Goal: Task Accomplishment & Management: Manage account settings

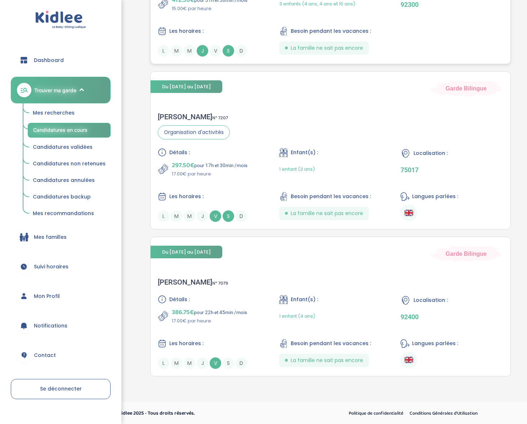
scroll to position [241, 0]
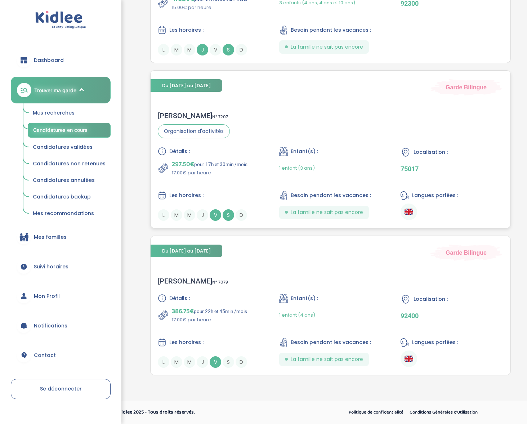
click at [169, 113] on div "Sabah F . N° 7207" at bounding box center [194, 115] width 72 height 9
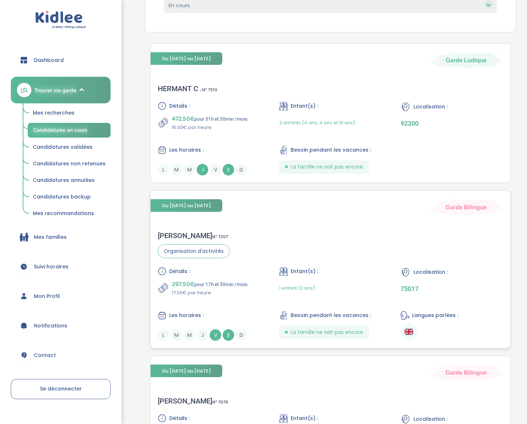
scroll to position [121, 0]
click at [175, 234] on div "Sabah F . N° 7207" at bounding box center [194, 235] width 72 height 9
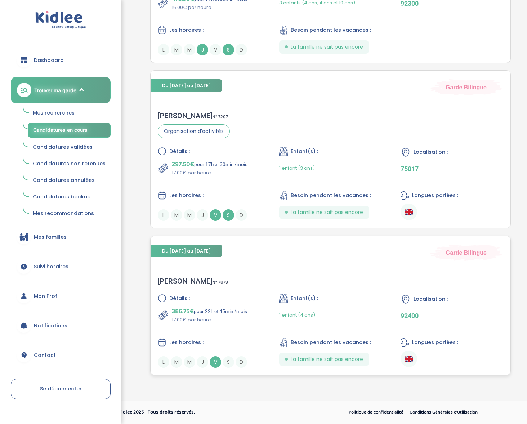
click at [174, 273] on div "Maiten L . N° 7079 Détails : 386.75€ pour 22h et 45min /mois 17.00€ par heure E…" at bounding box center [330, 321] width 360 height 105
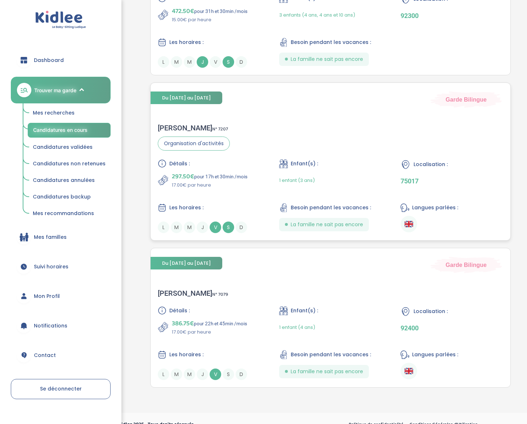
scroll to position [221, 0]
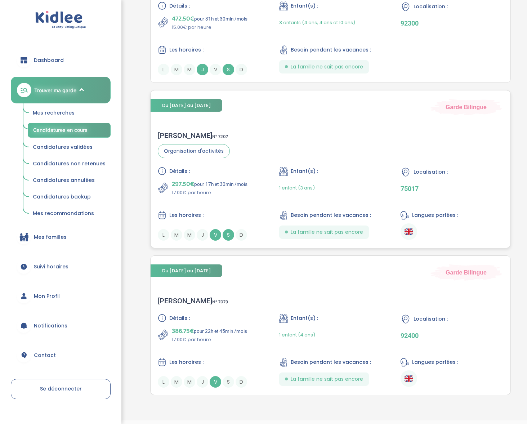
click at [171, 131] on div "Sabah F . N° 7207" at bounding box center [194, 135] width 72 height 9
click at [169, 133] on div "Sabah F . N° 7207" at bounding box center [194, 135] width 72 height 9
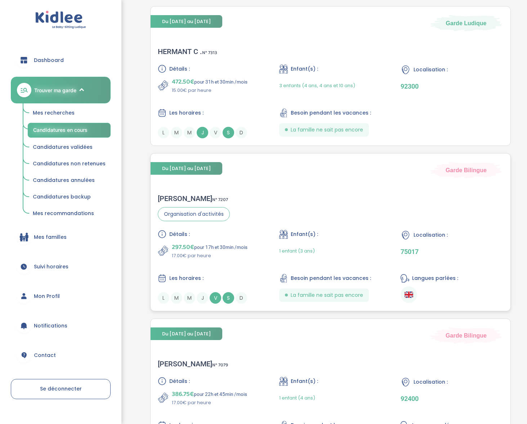
scroll to position [241, 0]
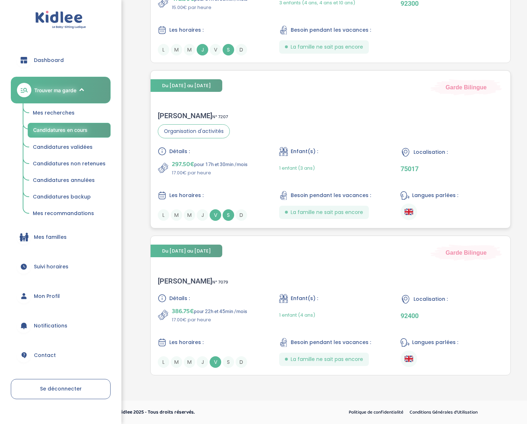
click at [170, 113] on div "[PERSON_NAME] N° 7207" at bounding box center [194, 115] width 72 height 9
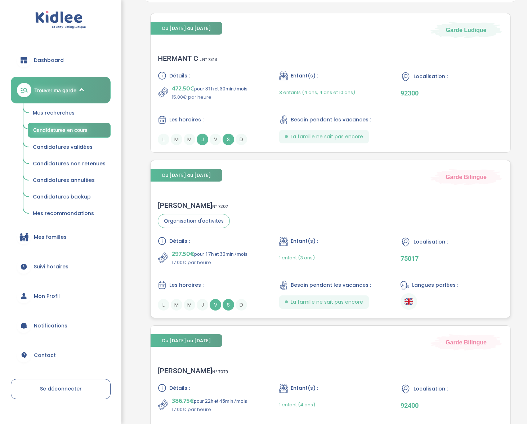
scroll to position [93, 0]
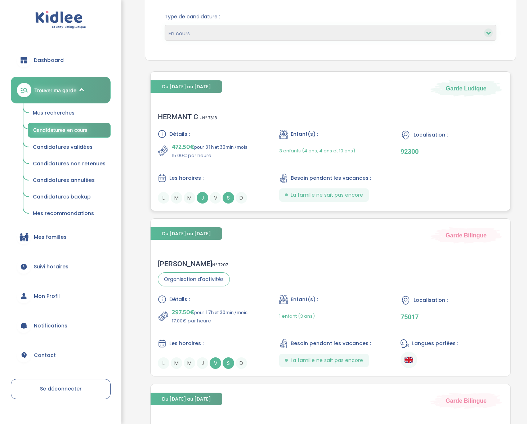
click at [176, 117] on div "HERMANT C . N° 7313" at bounding box center [187, 116] width 59 height 9
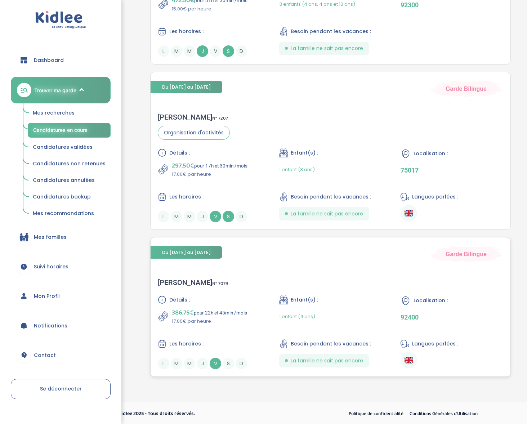
scroll to position [240, 0]
click at [71, 111] on span "Mes recherches" at bounding box center [54, 112] width 42 height 7
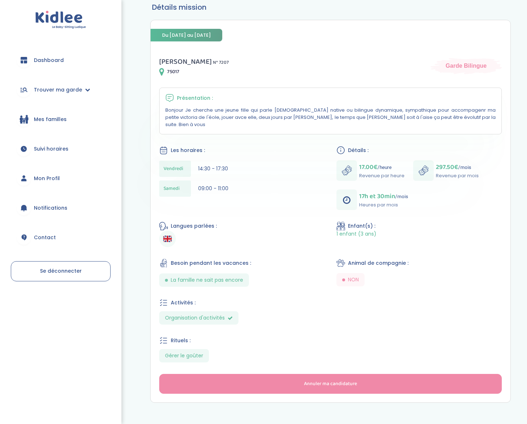
scroll to position [66, 0]
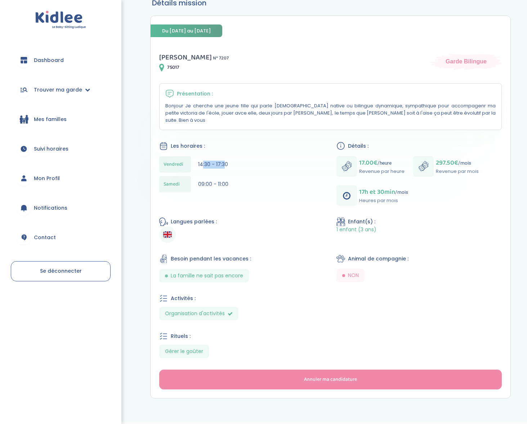
drag, startPoint x: 210, startPoint y: 155, endPoint x: 202, endPoint y: 154, distance: 7.6
click at [202, 161] on span "14:30 - 17:30" at bounding box center [213, 164] width 30 height 7
click at [218, 161] on span "14:30 - 17:30" at bounding box center [213, 164] width 30 height 7
drag, startPoint x: 200, startPoint y: 154, endPoint x: 224, endPoint y: 152, distance: 23.9
click at [224, 156] on div "Vendredi 14:30 - 17:30" at bounding box center [241, 164] width 165 height 16
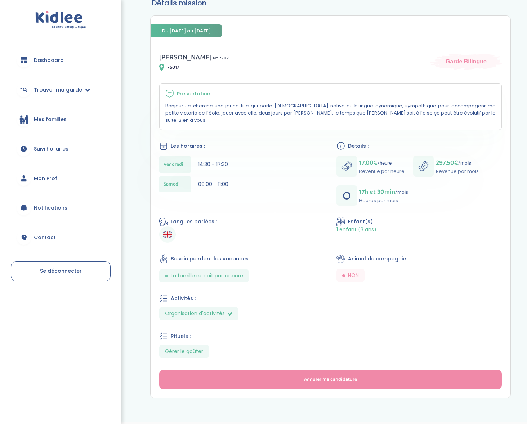
click at [228, 156] on div "Vendredi 14:30 - 17:30" at bounding box center [241, 164] width 165 height 16
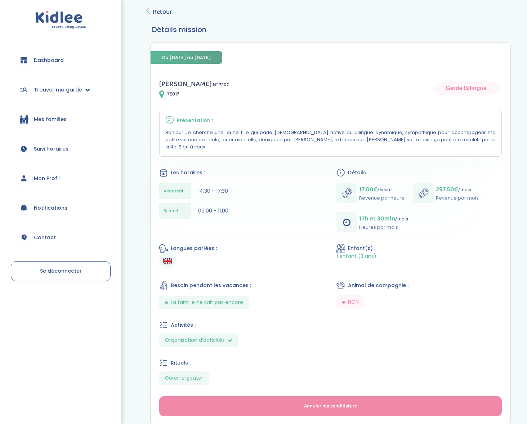
scroll to position [0, 0]
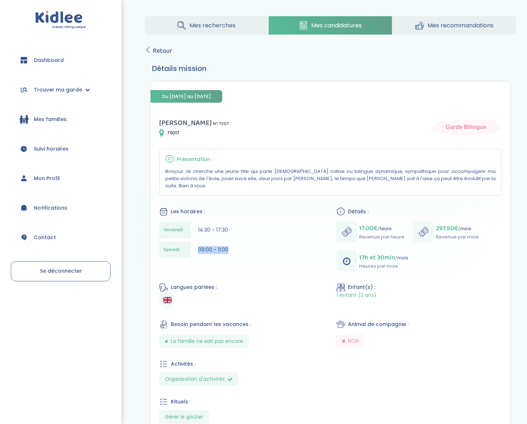
drag, startPoint x: 229, startPoint y: 242, endPoint x: 204, endPoint y: 237, distance: 25.3
click at [204, 242] on div "Samedi 09:00 - 11:00" at bounding box center [241, 250] width 165 height 16
click at [204, 226] on span "14:30 - 17:30" at bounding box center [213, 229] width 30 height 7
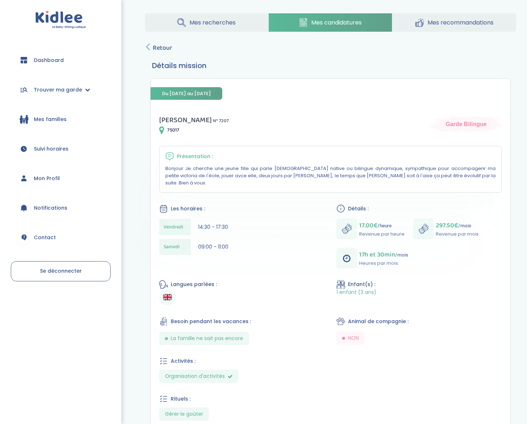
scroll to position [3, 0]
drag, startPoint x: 231, startPoint y: 238, endPoint x: 204, endPoint y: 217, distance: 33.8
click at [204, 219] on div "Vendredi 14:30 - 17:30 Samedi 09:00 - 11:00" at bounding box center [241, 239] width 165 height 40
click at [204, 223] on span "14:30 - 17:30" at bounding box center [213, 226] width 30 height 7
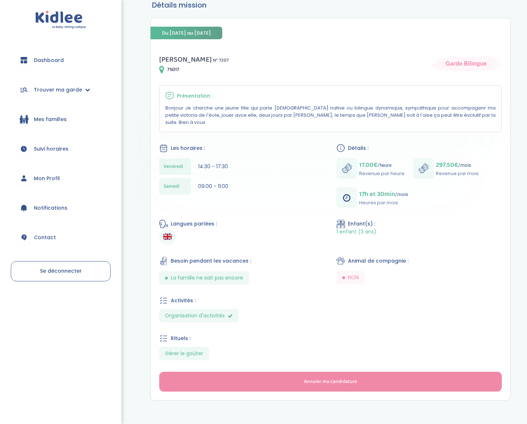
scroll to position [0, 0]
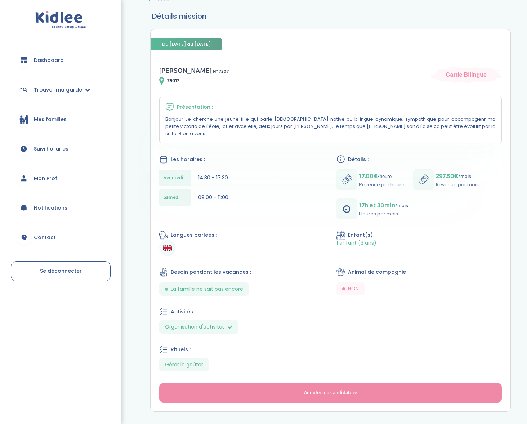
scroll to position [53, 0]
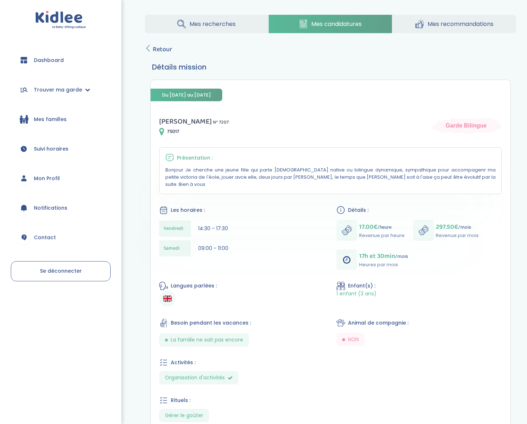
scroll to position [3, 0]
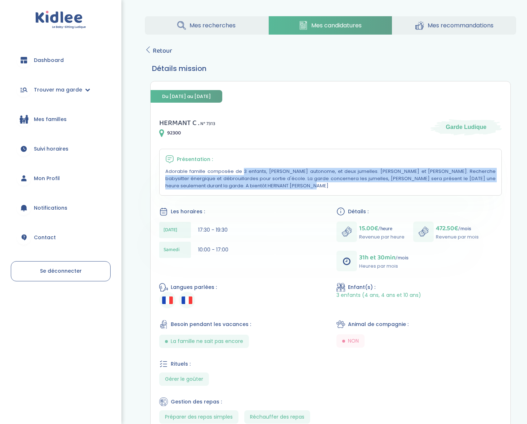
drag, startPoint x: 208, startPoint y: 166, endPoint x: 213, endPoint y: 188, distance: 22.2
click at [213, 188] on div "Présentation : Adorable famille composée de 3 enfants, [PERSON_NAME] autonome, …" at bounding box center [330, 172] width 342 height 47
click at [213, 188] on p "Adorable famille composée de 3 enfants, [PERSON_NAME] autonome, et deux jumelle…" at bounding box center [330, 179] width 330 height 22
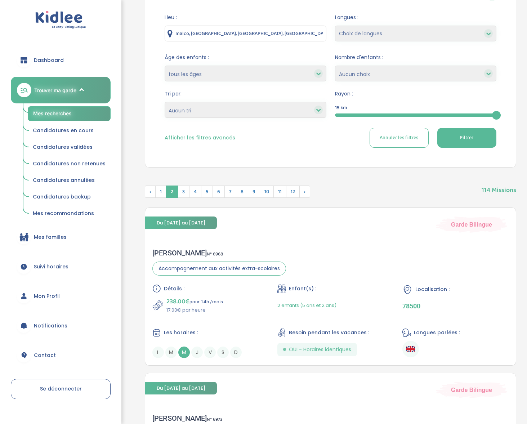
scroll to position [94, 0]
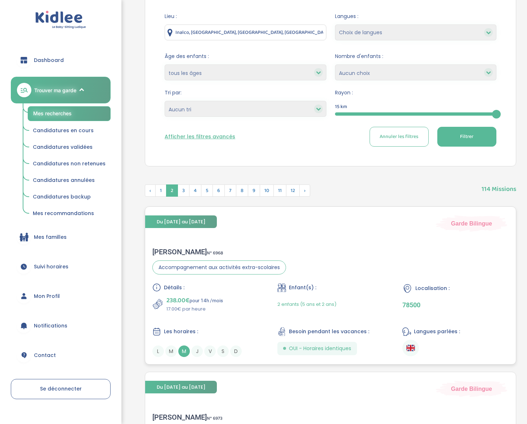
click at [163, 250] on div "amina l . N° 6968" at bounding box center [219, 251] width 134 height 9
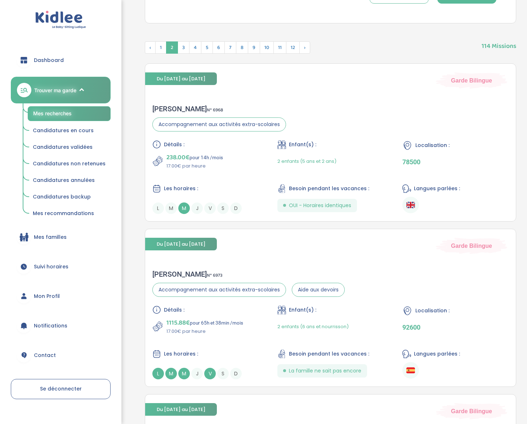
scroll to position [248, 0]
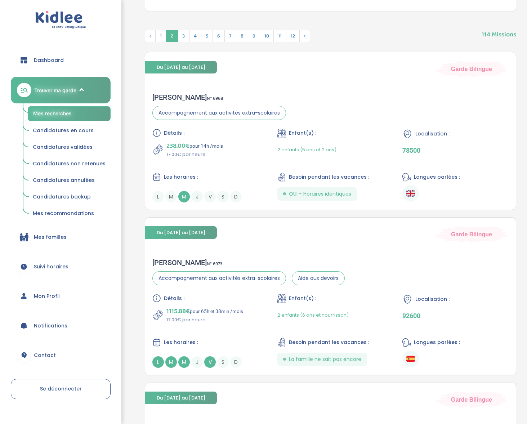
click at [78, 131] on span "Candidatures en cours" at bounding box center [63, 130] width 61 height 7
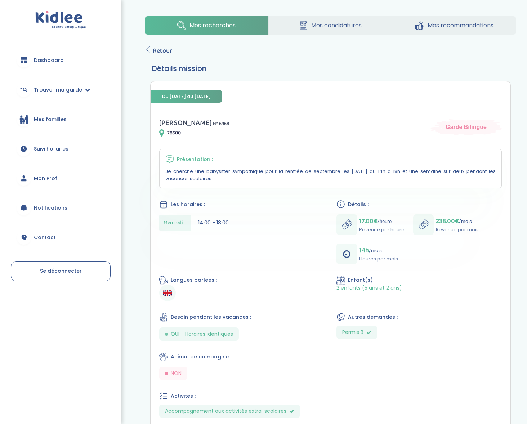
drag, startPoint x: 382, startPoint y: 230, endPoint x: 387, endPoint y: 258, distance: 29.0
click at [387, 258] on div "17.00€ /heure Revenue par heure 238.00€ /mois Revenue par mois 14h /mois Heures…" at bounding box center [418, 239] width 165 height 50
click at [387, 258] on p "Heures par mois" at bounding box center [378, 258] width 39 height 7
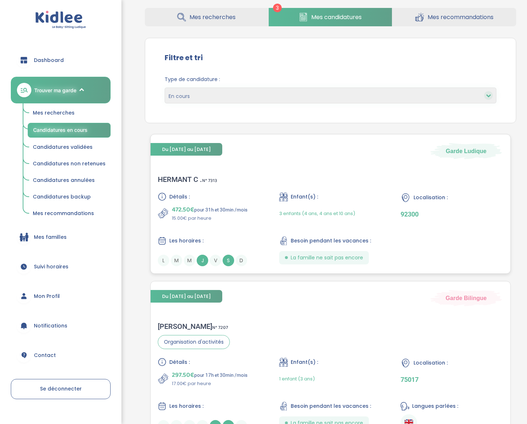
scroll to position [66, 0]
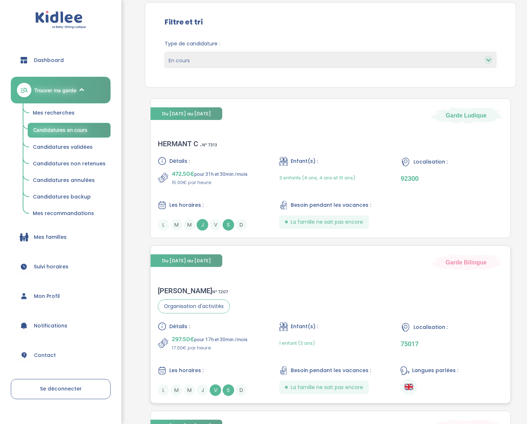
click at [173, 286] on div "[PERSON_NAME] N° 7207" at bounding box center [194, 290] width 72 height 9
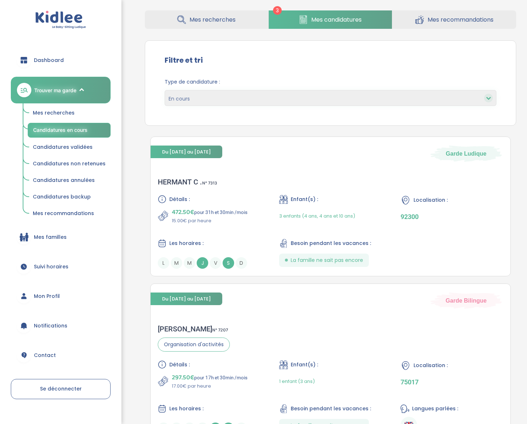
scroll to position [0, 0]
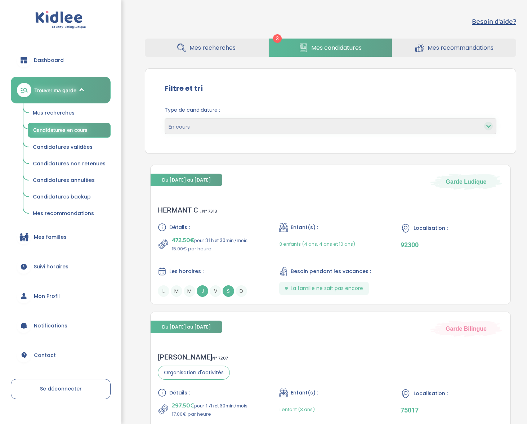
click at [219, 45] on span "Mes recherches" at bounding box center [212, 47] width 46 height 9
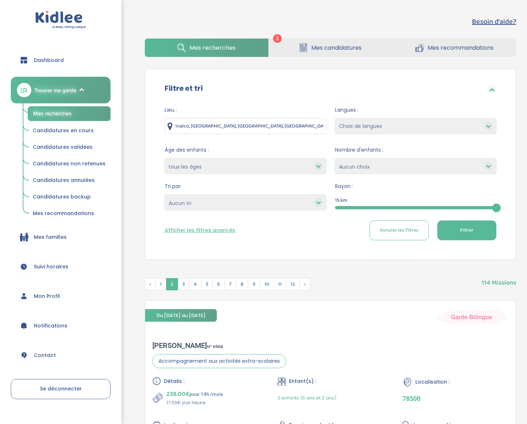
click at [210, 229] on button "Afficher les filtres avancés" at bounding box center [200, 230] width 71 height 8
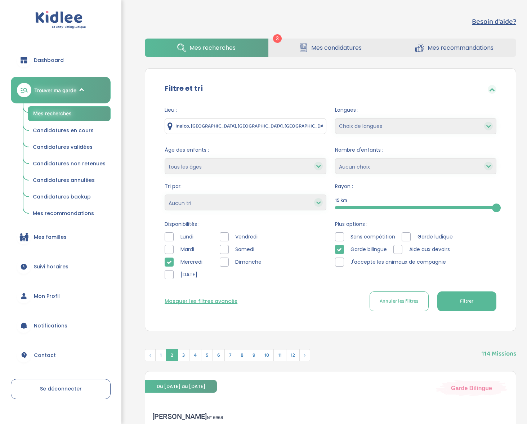
click at [218, 124] on input "Inalco, Rue des Grands Moulins, Paris, France" at bounding box center [245, 126] width 161 height 16
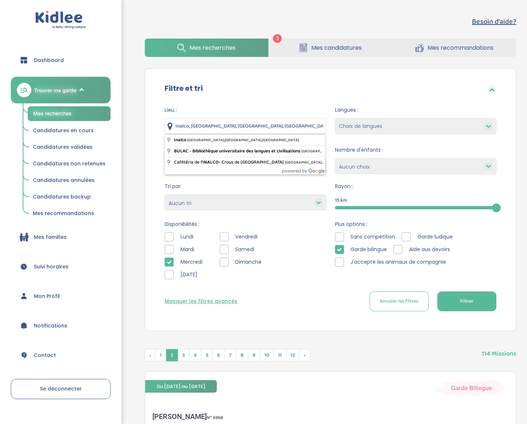
drag, startPoint x: 288, startPoint y: 121, endPoint x: 172, endPoint y: 109, distance: 116.5
click at [247, 122] on input "Inalco, Rue des Grands Moulins, Paris, France" at bounding box center [245, 126] width 161 height 16
click at [74, 124] on link "Candidatures en cours" at bounding box center [69, 131] width 83 height 14
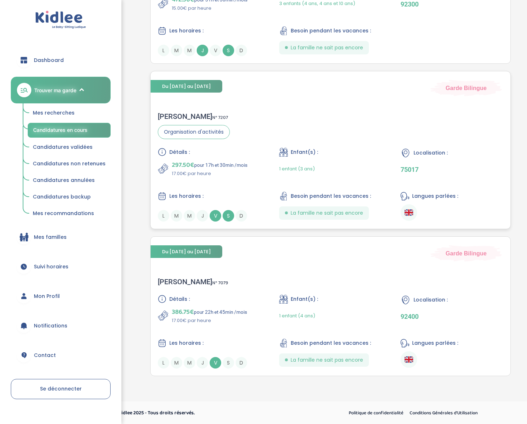
scroll to position [241, 0]
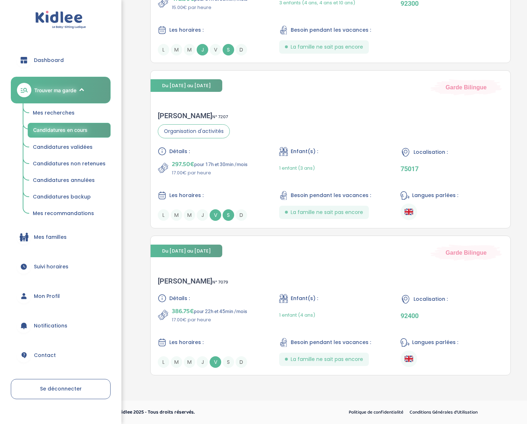
click at [58, 115] on span "Mes recherches" at bounding box center [54, 112] width 42 height 7
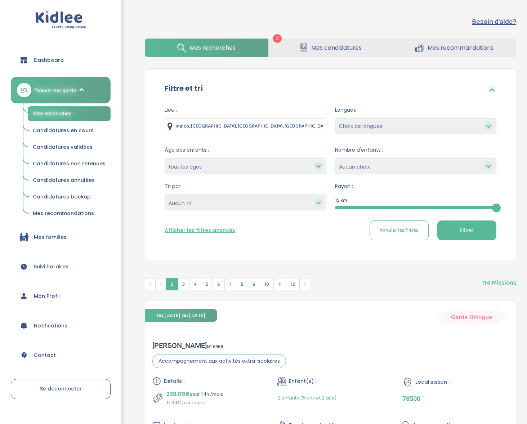
click at [49, 111] on span "Mes recherches" at bounding box center [52, 113] width 39 height 6
click at [457, 225] on button "Filtrer" at bounding box center [466, 230] width 59 height 20
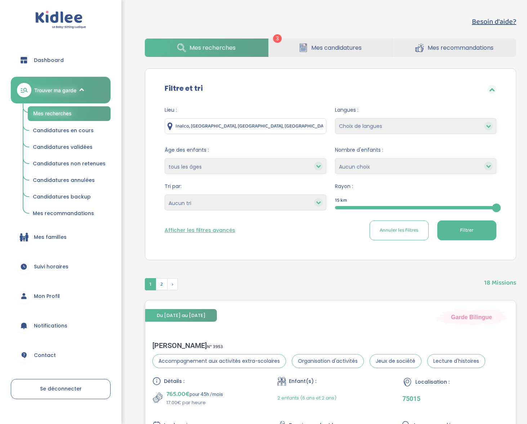
scroll to position [112, 0]
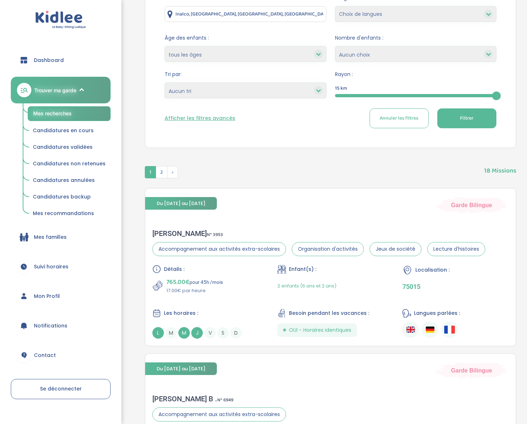
click at [229, 118] on button "Afficher les filtres avancés" at bounding box center [200, 118] width 71 height 8
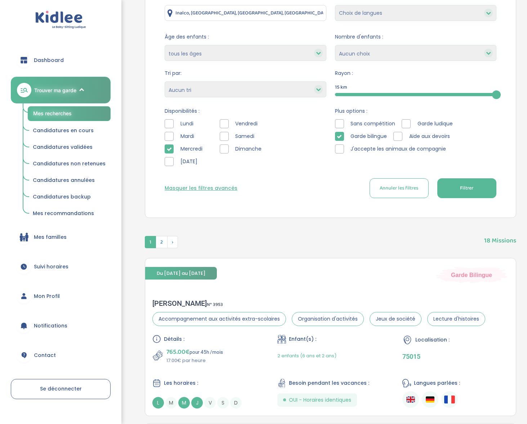
scroll to position [113, 0]
click at [168, 147] on icon at bounding box center [169, 148] width 5 height 5
click at [169, 301] on div "Sophia S . N° 3953" at bounding box center [318, 302] width 333 height 9
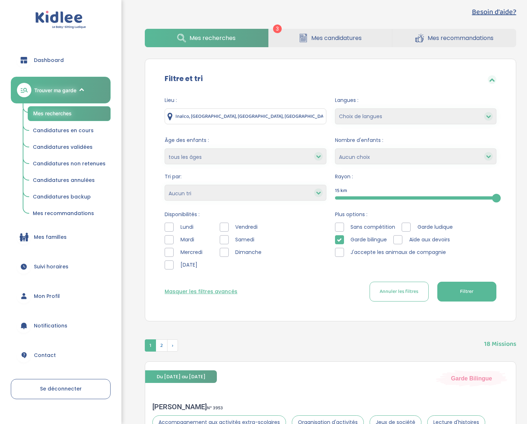
scroll to position [15, 0]
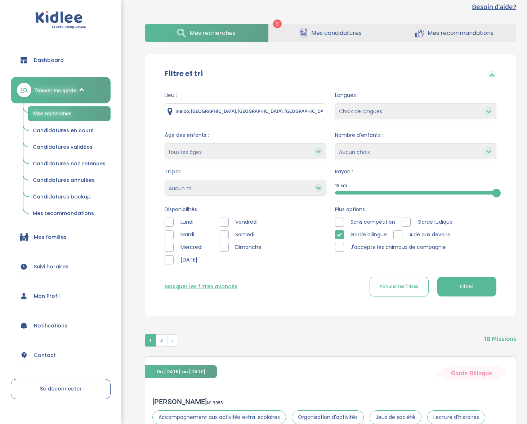
click at [337, 234] on icon at bounding box center [339, 234] width 5 height 5
click at [168, 244] on div at bounding box center [169, 247] width 9 height 9
click at [468, 289] on span "Filtrer" at bounding box center [466, 287] width 13 height 8
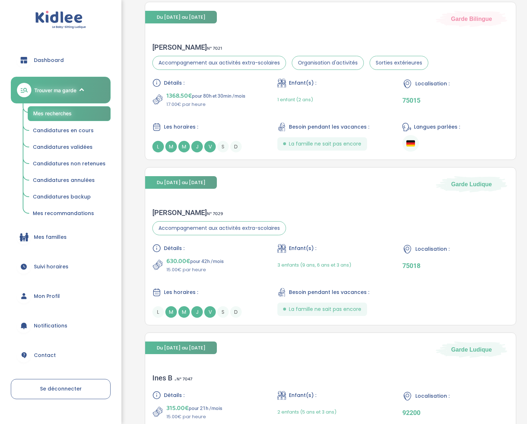
scroll to position [1657, 0]
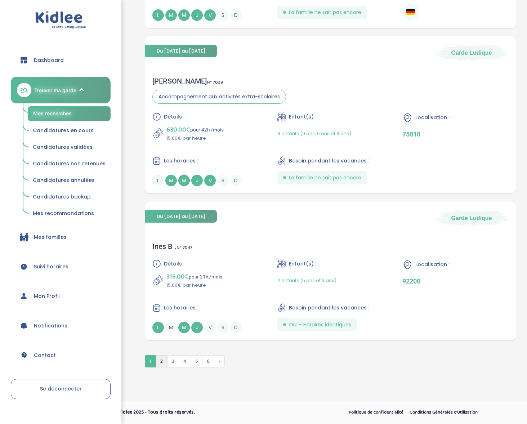
click at [163, 357] on span "2" at bounding box center [162, 361] width 12 height 12
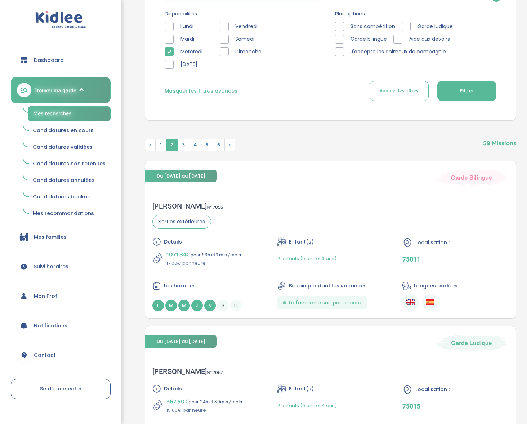
scroll to position [0, 0]
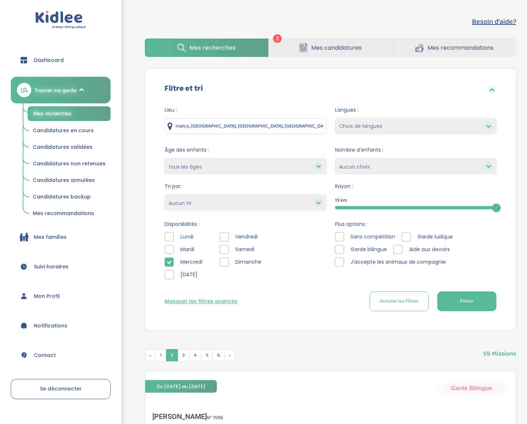
click at [171, 261] on icon at bounding box center [169, 262] width 5 height 5
click at [222, 260] on div at bounding box center [224, 261] width 9 height 9
click at [458, 300] on button "Filtrer" at bounding box center [466, 301] width 59 height 20
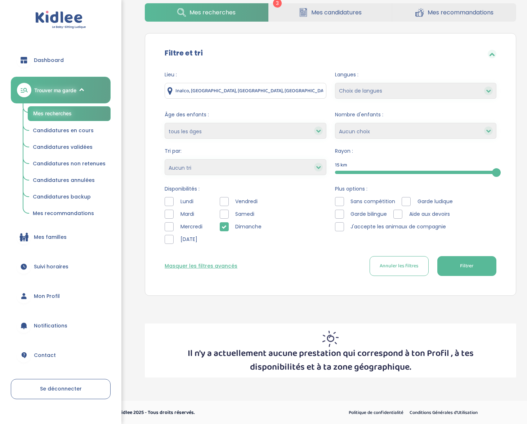
scroll to position [36, 0]
click at [225, 228] on icon at bounding box center [223, 226] width 5 height 5
click at [228, 213] on div at bounding box center [224, 213] width 9 height 9
click at [475, 269] on button "Filtrer" at bounding box center [466, 266] width 59 height 20
click at [224, 198] on div at bounding box center [224, 201] width 9 height 9
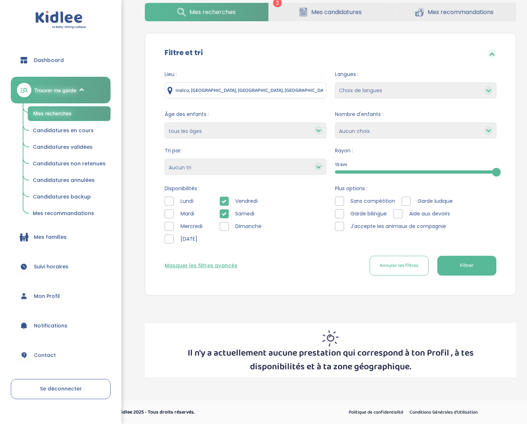
click at [225, 209] on div at bounding box center [224, 213] width 9 height 9
click at [488, 264] on button "Filtrer" at bounding box center [466, 266] width 59 height 20
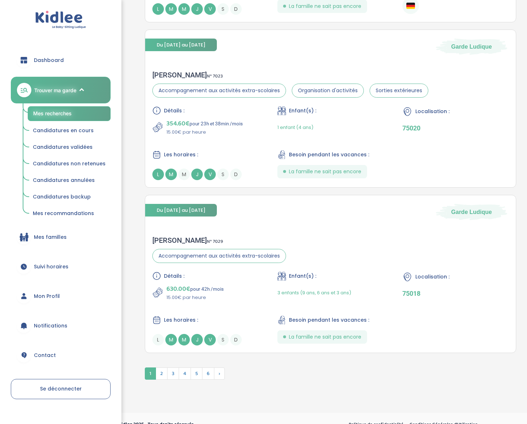
scroll to position [1657, 0]
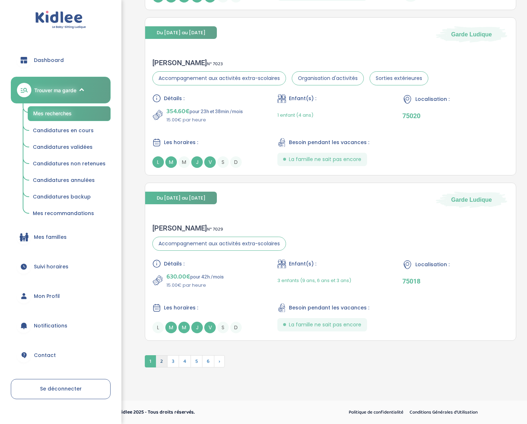
click at [165, 358] on span "2" at bounding box center [162, 361] width 12 height 12
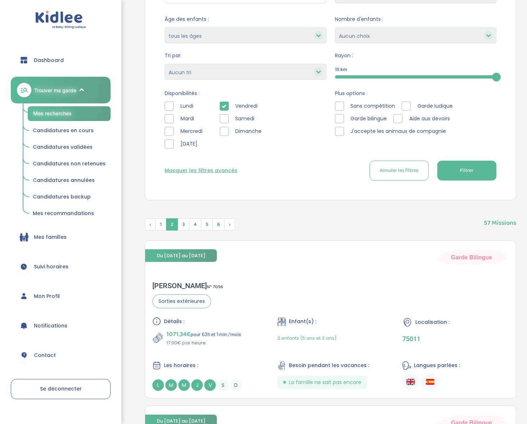
scroll to position [0, 0]
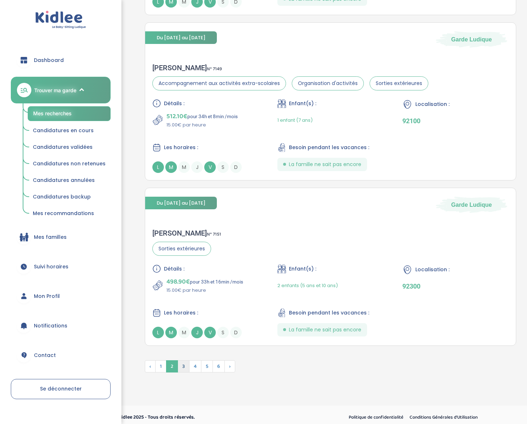
click at [181, 365] on span "3" at bounding box center [183, 366] width 12 height 12
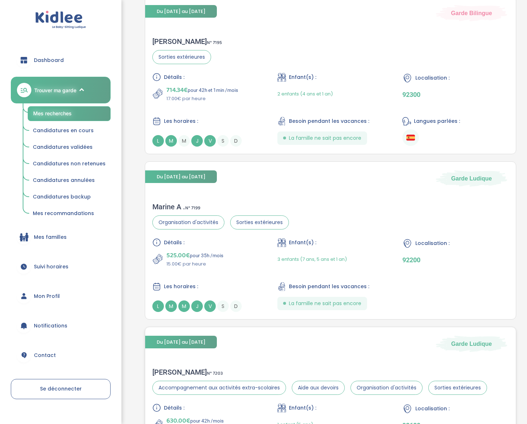
scroll to position [1639, 0]
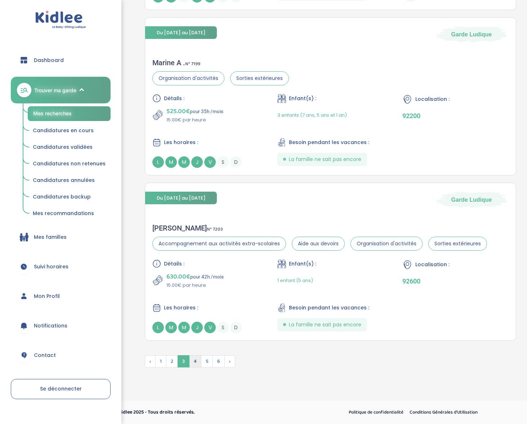
click at [193, 358] on span "4" at bounding box center [195, 361] width 12 height 12
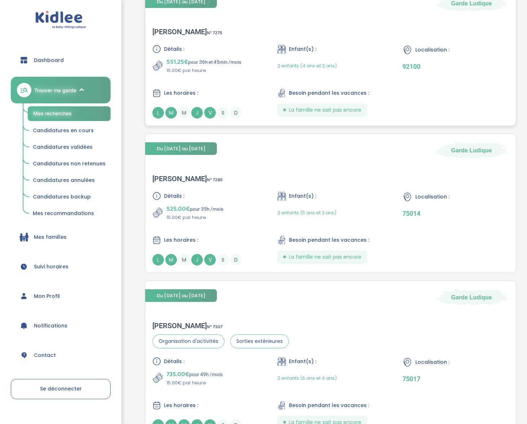
scroll to position [1602, 0]
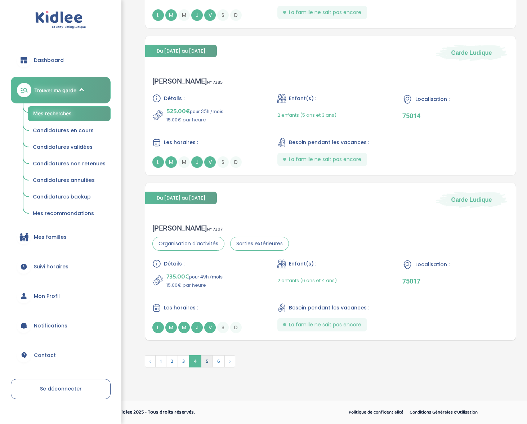
click at [205, 361] on span "5" at bounding box center [207, 361] width 12 height 12
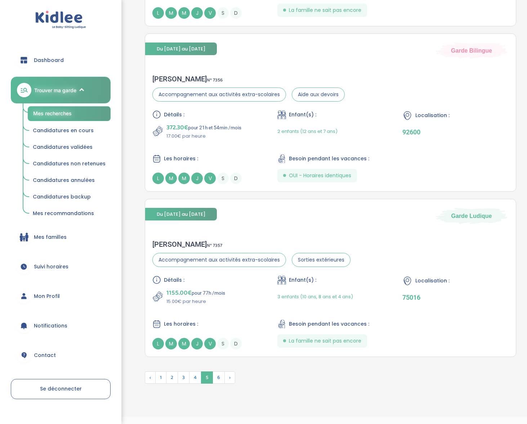
scroll to position [1639, 0]
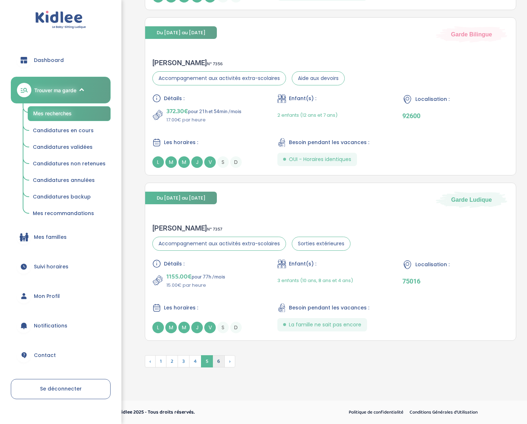
click at [218, 359] on span "6" at bounding box center [218, 361] width 12 height 12
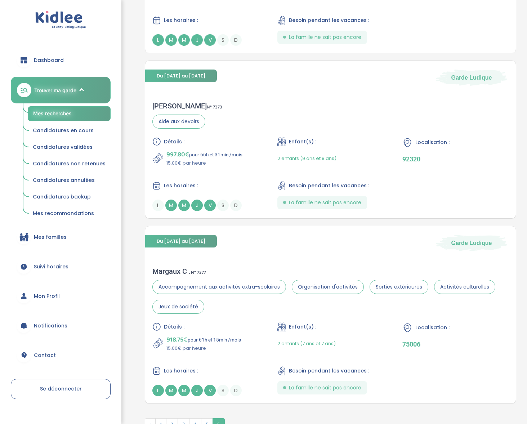
scroll to position [1200, 0]
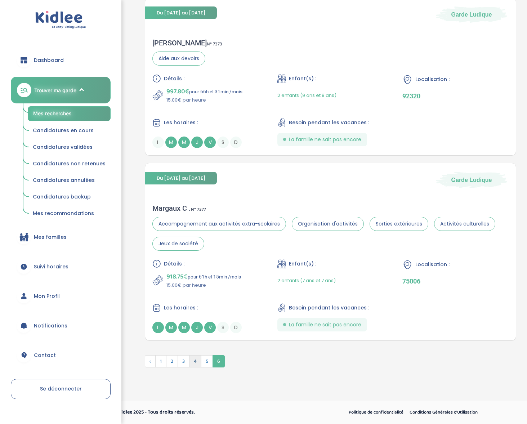
click at [197, 359] on span "4" at bounding box center [195, 361] width 12 height 12
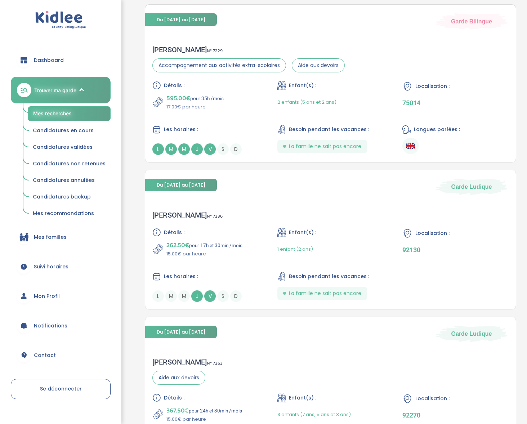
scroll to position [861, 0]
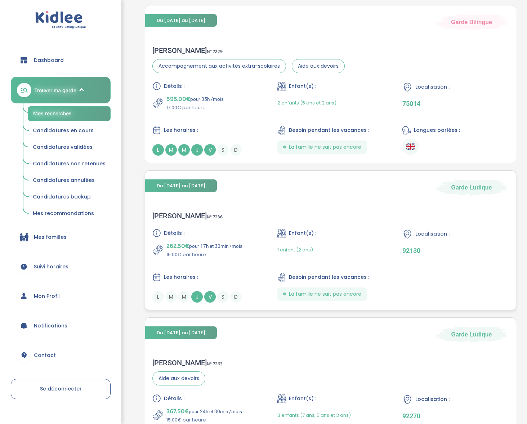
click at [163, 214] on div "Julia B . N° 7236" at bounding box center [187, 215] width 70 height 9
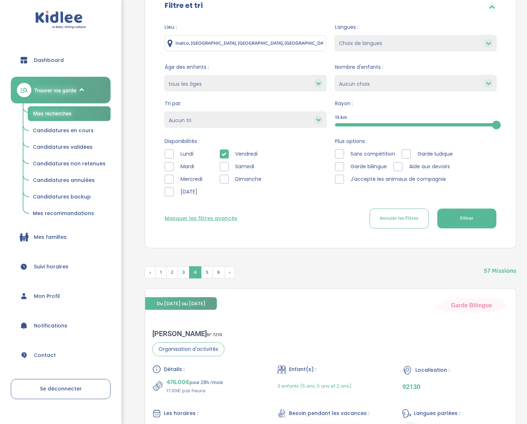
scroll to position [0, 0]
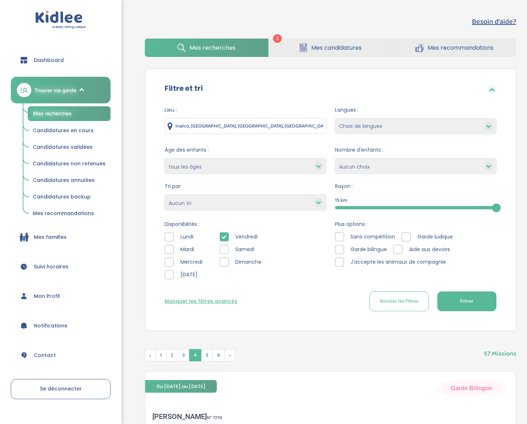
click at [226, 235] on icon at bounding box center [223, 236] width 5 height 5
click at [172, 276] on div at bounding box center [169, 274] width 9 height 9
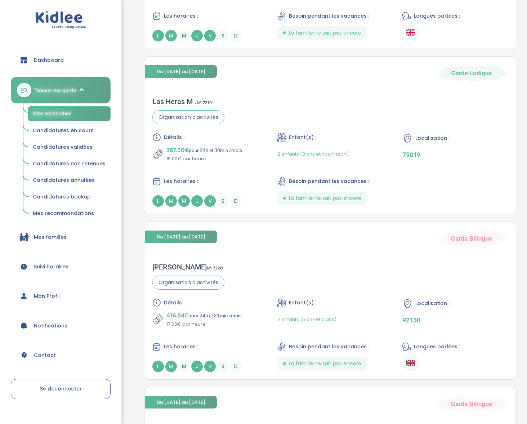
scroll to position [124, 0]
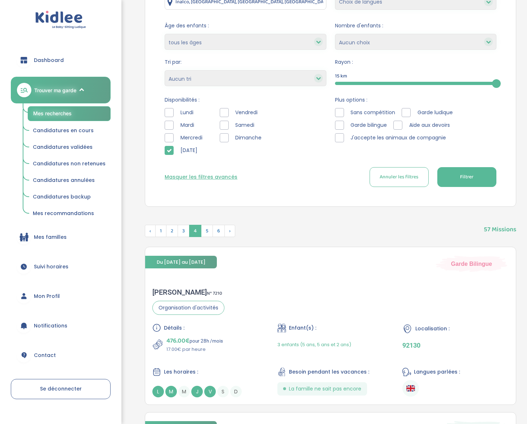
click at [488, 177] on button "Filtrer" at bounding box center [466, 177] width 59 height 20
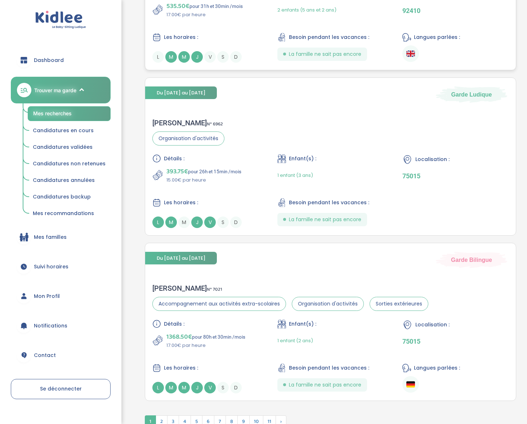
scroll to position [1657, 0]
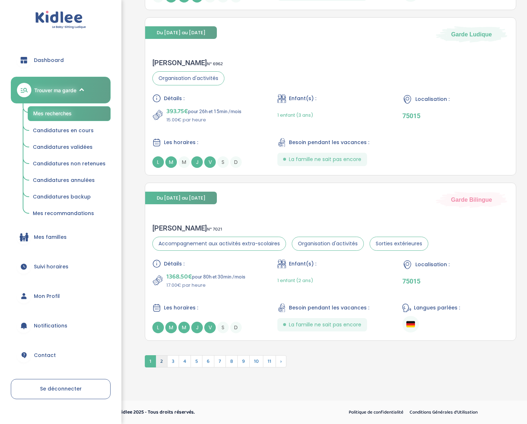
click at [161, 358] on span "2" at bounding box center [162, 361] width 12 height 12
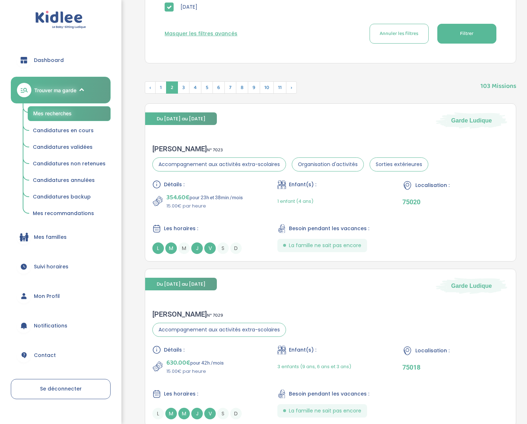
scroll to position [22, 0]
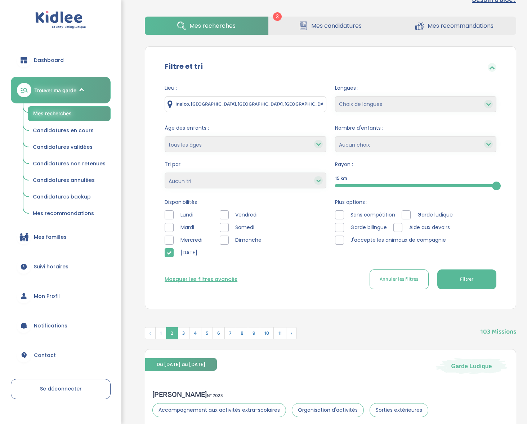
click at [221, 177] on select "Heures par semaine (croissant) Heures par semaine (décroissant) Date de démarra…" at bounding box center [245, 180] width 161 height 16
select select "salary_desc"
click at [165, 172] on select "Heures par semaine (croissant) Heures par semaine (décroissant) Date de démarra…" at bounding box center [245, 180] width 161 height 16
click at [487, 283] on button "Filtrer" at bounding box center [466, 279] width 59 height 20
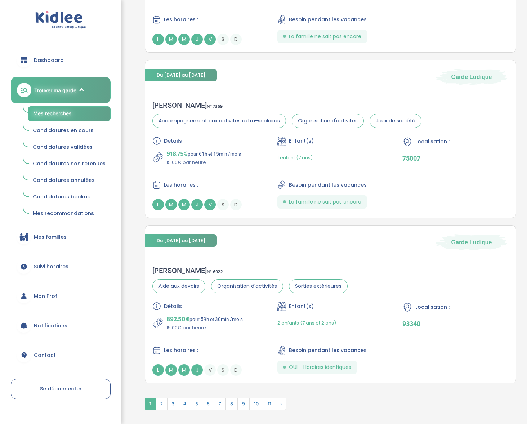
scroll to position [1695, 0]
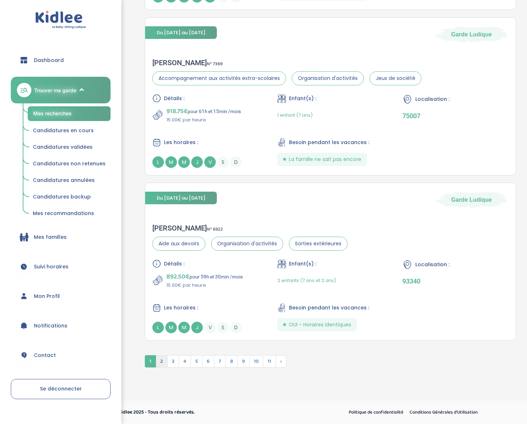
click at [161, 361] on span "2" at bounding box center [162, 361] width 12 height 12
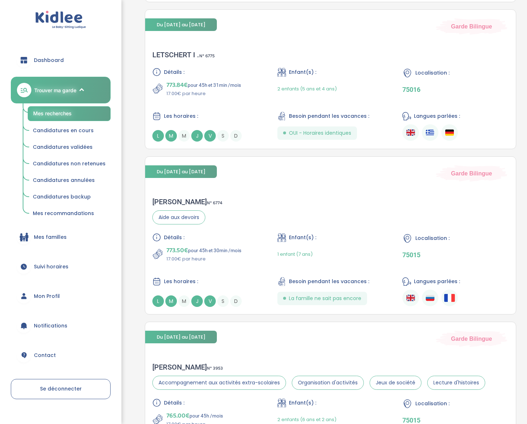
scroll to position [931, 0]
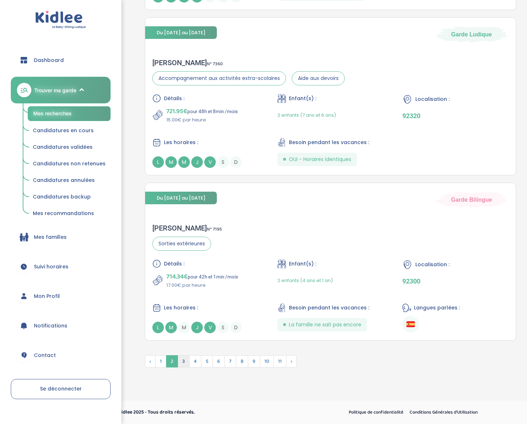
click at [181, 358] on span "3" at bounding box center [183, 361] width 12 height 12
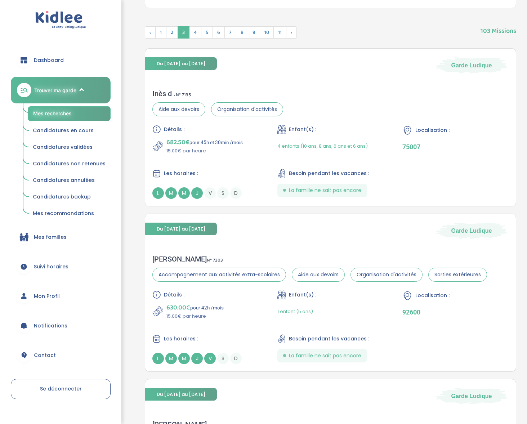
scroll to position [340, 0]
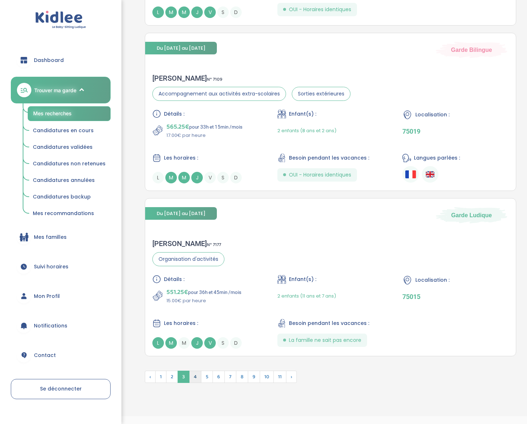
click at [193, 372] on span "4" at bounding box center [195, 376] width 12 height 12
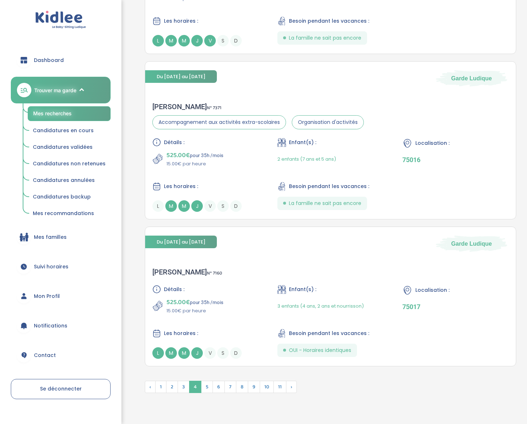
scroll to position [1620, 0]
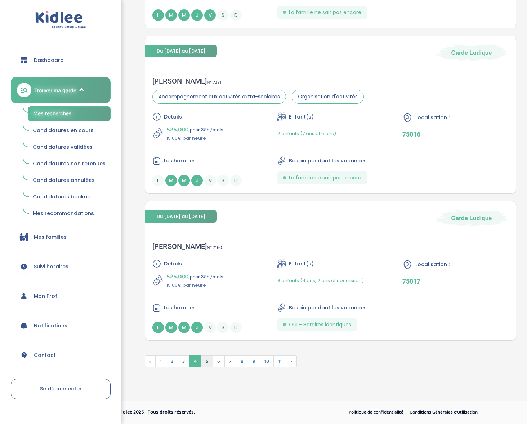
click at [208, 359] on span "5" at bounding box center [207, 361] width 12 height 12
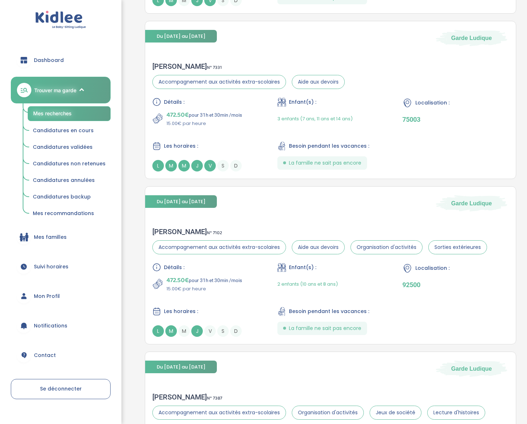
scroll to position [1639, 0]
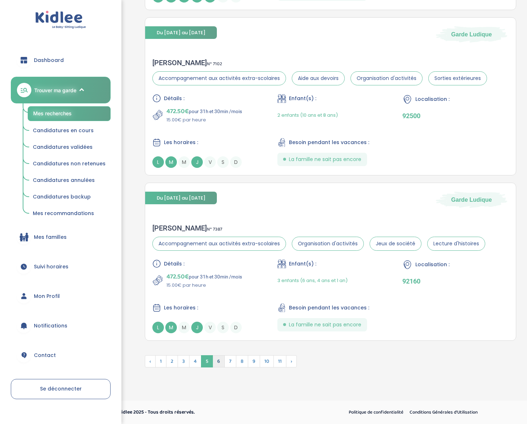
click at [216, 365] on span "6" at bounding box center [218, 361] width 12 height 12
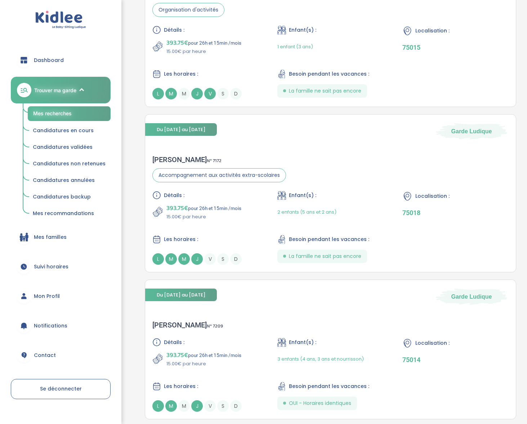
scroll to position [1602, 0]
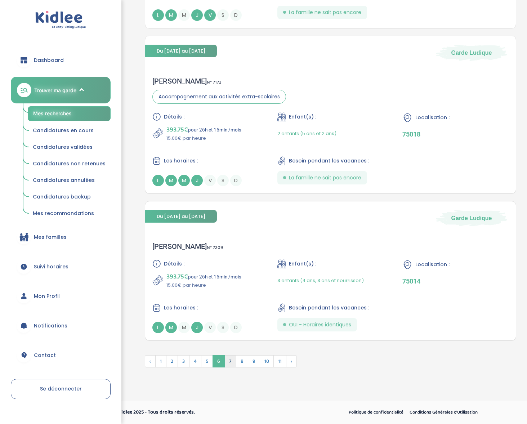
click at [228, 357] on span "7" at bounding box center [230, 361] width 12 height 12
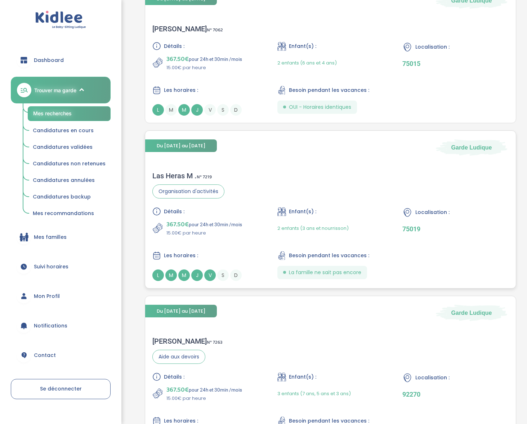
scroll to position [1639, 0]
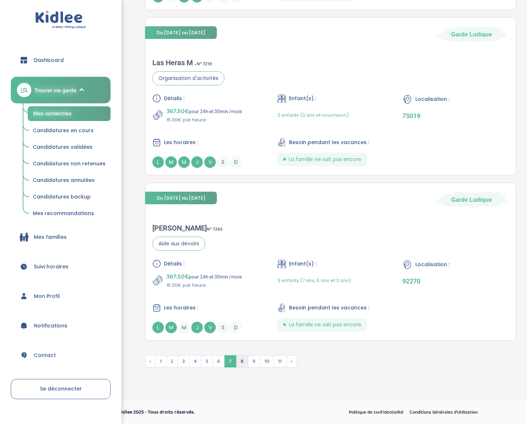
click at [241, 355] on span "8" at bounding box center [242, 361] width 12 height 12
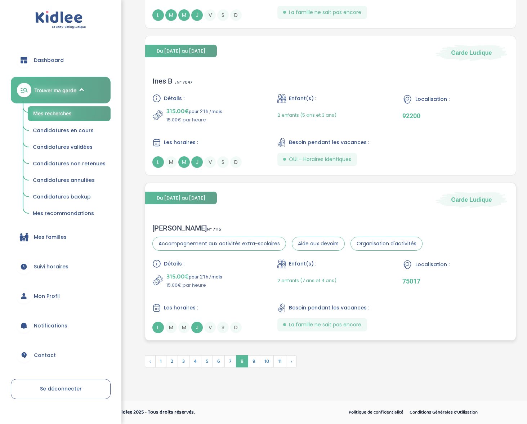
click at [162, 224] on div "Marie S . N° 7115" at bounding box center [287, 228] width 270 height 9
click at [257, 360] on span "9" at bounding box center [254, 361] width 12 height 12
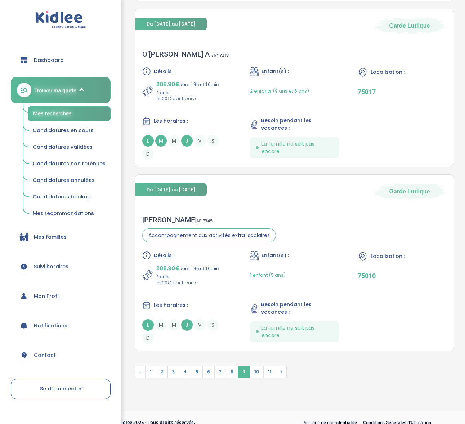
scroll to position [1813, 0]
click at [253, 374] on span "10" at bounding box center [256, 372] width 14 height 12
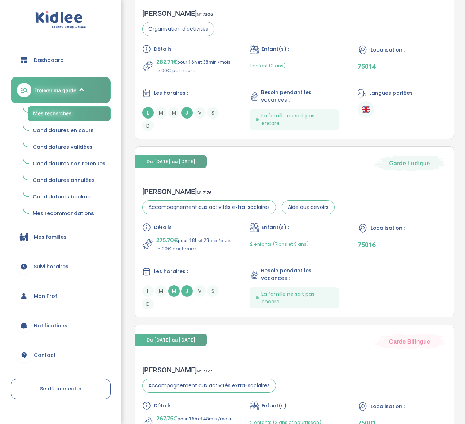
scroll to position [590, 0]
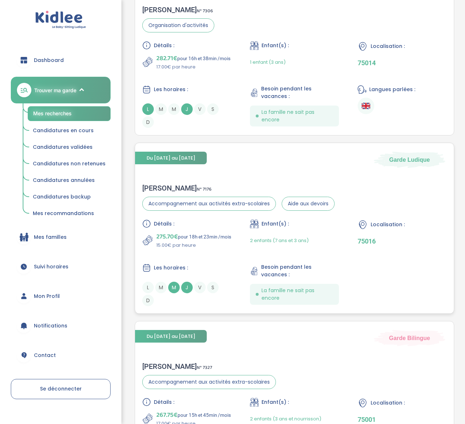
click at [154, 192] on div "Liza A . N° 7176" at bounding box center [238, 188] width 192 height 9
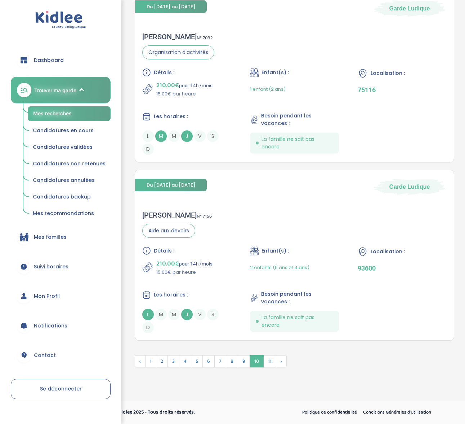
scroll to position [1853, 0]
click at [264, 360] on span "11" at bounding box center [269, 361] width 13 height 12
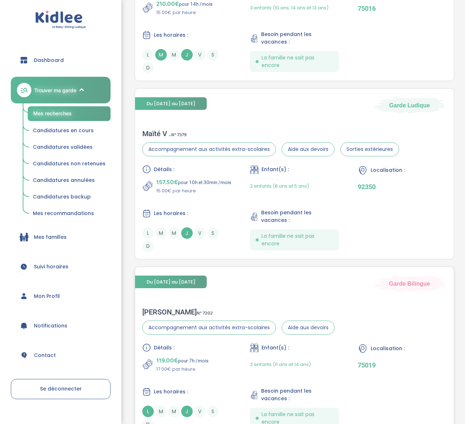
scroll to position [336, 0]
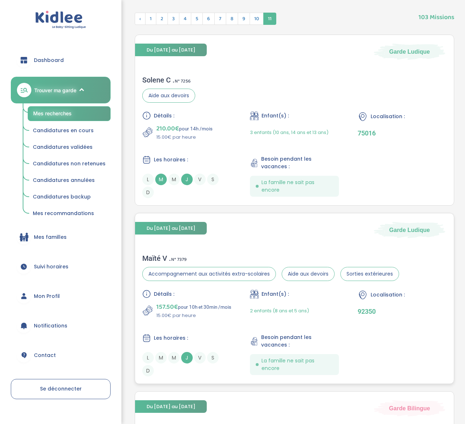
click at [159, 256] on div "Maïté V . N° 7379" at bounding box center [270, 258] width 257 height 9
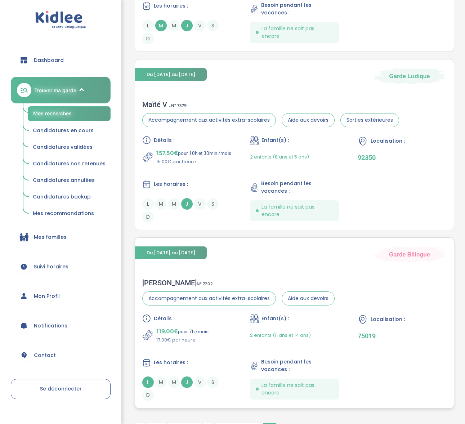
scroll to position [490, 0]
click at [152, 102] on div "Maïté V . N° 7379" at bounding box center [270, 104] width 257 height 9
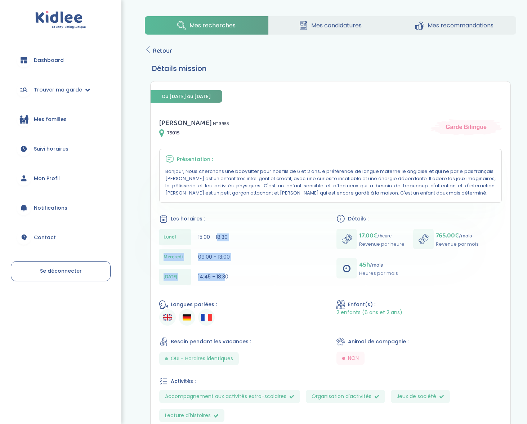
drag, startPoint x: 217, startPoint y: 239, endPoint x: 224, endPoint y: 278, distance: 39.1
click at [224, 278] on div "[DATE] 15:00 - 18:30 [DATE] 09:00 - 13:00 [DATE] 14:45 - 18:30" at bounding box center [241, 258] width 165 height 59
click at [224, 278] on span "14:45 - 18:30" at bounding box center [213, 276] width 30 height 7
drag, startPoint x: 230, startPoint y: 183, endPoint x: 234, endPoint y: 188, distance: 6.9
click at [234, 188] on p "Bonjour, Nous cherchons une babysitter pour nos fils de 6 et 2 ans, e préférenc…" at bounding box center [330, 182] width 330 height 29
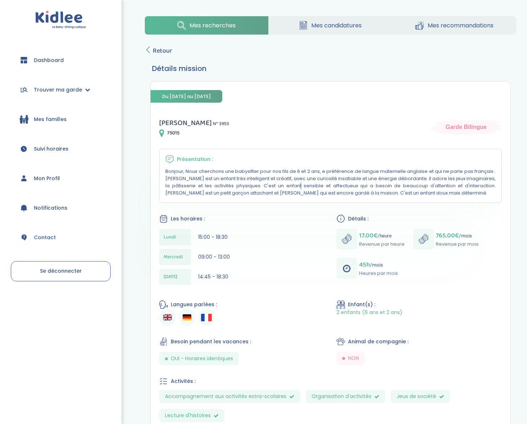
click at [234, 188] on p "Bonjour, Nous cherchons une babysitter pour nos fils de 6 et 2 ans, e préférenc…" at bounding box center [330, 182] width 330 height 29
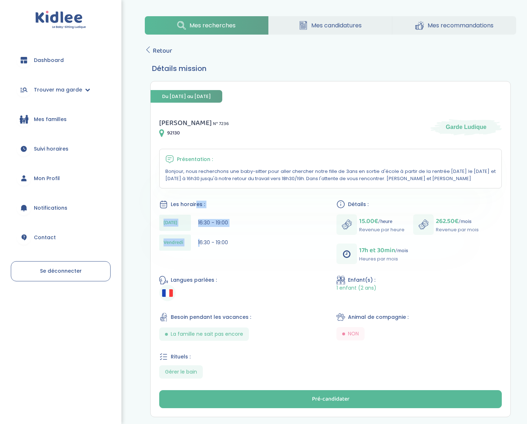
drag, startPoint x: 197, startPoint y: 206, endPoint x: 201, endPoint y: 246, distance: 39.5
click at [201, 246] on div "Les horaires : [DATE] 16:30 - 19:00 [DATE] 16:30 - 19:00" at bounding box center [241, 227] width 165 height 54
click at [201, 246] on div "16:30 - 19:00" at bounding box center [213, 243] width 30 height 8
drag, startPoint x: 201, startPoint y: 200, endPoint x: 198, endPoint y: 218, distance: 18.2
click at [198, 218] on div "Les horaires : [DATE] 16:30 - 19:00 [DATE] 16:30 - 19:00" at bounding box center [241, 227] width 165 height 54
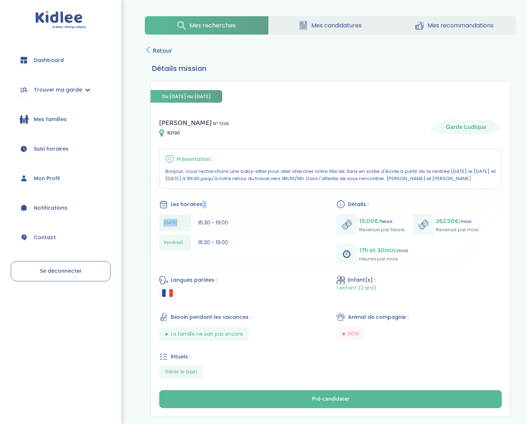
click at [198, 218] on div "[DATE] 16:30 - 19:00" at bounding box center [241, 223] width 165 height 16
click at [195, 234] on div "[DATE] 16:30 - 19:00 [DATE] 16:30 - 19:00" at bounding box center [241, 235] width 165 height 40
click at [195, 234] on div "[DATE] 16:30 - 19:00" at bounding box center [241, 242] width 165 height 16
drag, startPoint x: 195, startPoint y: 234, endPoint x: 195, endPoint y: 242, distance: 8.3
click at [195, 242] on div "[DATE] 16:30 - 19:00" at bounding box center [241, 242] width 165 height 16
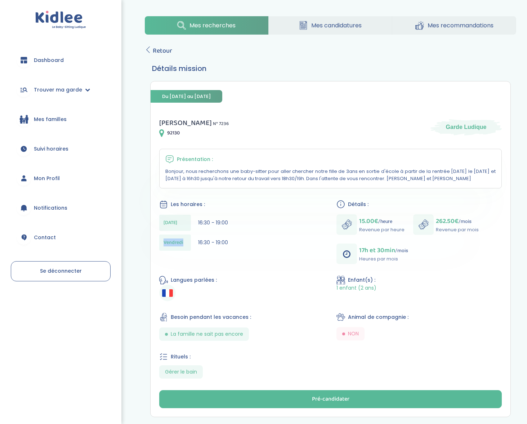
click at [195, 242] on div "[DATE] 16:30 - 19:00" at bounding box center [241, 242] width 165 height 16
drag, startPoint x: 200, startPoint y: 239, endPoint x: 216, endPoint y: 243, distance: 17.2
click at [211, 244] on span "16:30 - 19:00" at bounding box center [213, 242] width 30 height 7
click at [227, 242] on span "16:30 - 19:00" at bounding box center [213, 242] width 30 height 7
click at [221, 219] on div "Les horaires : [DATE] 16:30 - 19:00 [DATE] 16:30 - 19:00" at bounding box center [241, 227] width 165 height 54
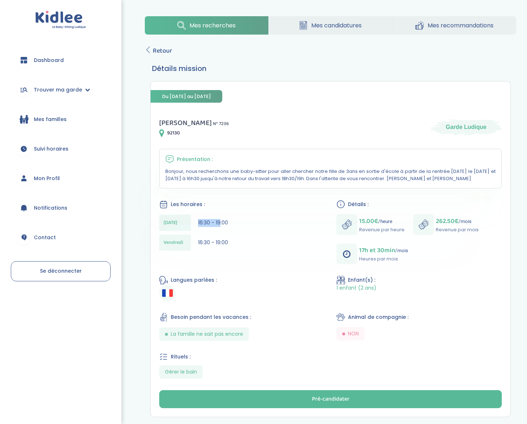
click at [221, 219] on span "16:30 - 19:00" at bounding box center [213, 222] width 30 height 7
drag, startPoint x: 212, startPoint y: 175, endPoint x: 210, endPoint y: 182, distance: 6.7
click at [210, 182] on div "Présentation : Bonjour, nous recherchons une baby-sitter pour aller chercher no…" at bounding box center [330, 169] width 342 height 40
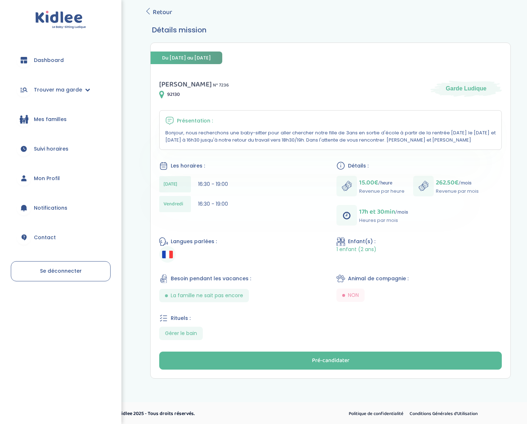
scroll to position [39, 0]
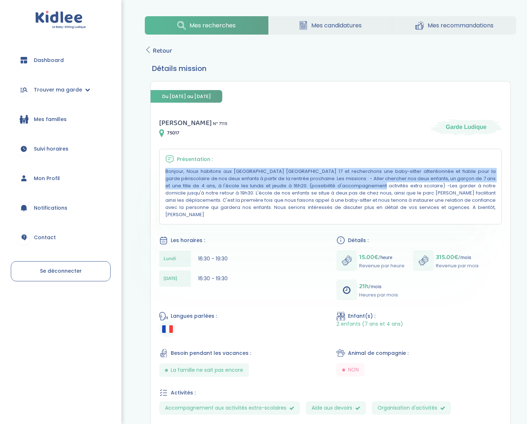
drag, startPoint x: 256, startPoint y: 168, endPoint x: 265, endPoint y: 187, distance: 20.8
click at [265, 187] on div "Présentation : Bonjour, Nous habitons aux [GEOGRAPHIC_DATA] [GEOGRAPHIC_DATA] 1…" at bounding box center [330, 187] width 342 height 76
click at [265, 187] on p "Bonjour, Nous habitons aux [GEOGRAPHIC_DATA] [GEOGRAPHIC_DATA] 17 et recherchon…" at bounding box center [330, 193] width 330 height 50
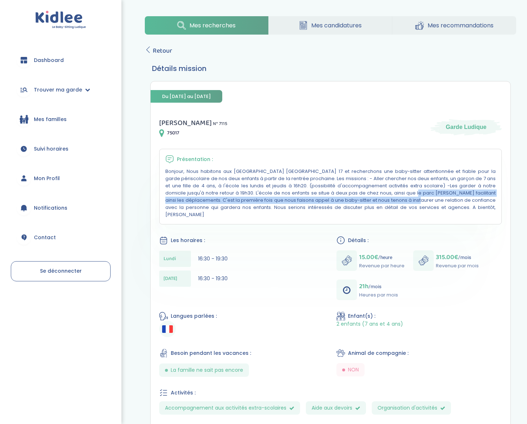
drag, startPoint x: 309, startPoint y: 193, endPoint x: 309, endPoint y: 202, distance: 9.0
click at [309, 202] on p "Bonjour, Nous habitons aux [GEOGRAPHIC_DATA] [GEOGRAPHIC_DATA] 17 et recherchon…" at bounding box center [330, 193] width 330 height 50
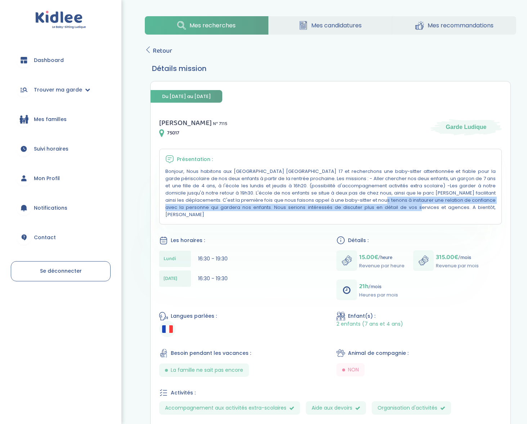
drag, startPoint x: 285, startPoint y: 201, endPoint x: 293, endPoint y: 204, distance: 8.4
click at [293, 204] on p "Bonjour, Nous habitons aux [GEOGRAPHIC_DATA] [GEOGRAPHIC_DATA] 17 et recherchon…" at bounding box center [330, 193] width 330 height 50
drag, startPoint x: 284, startPoint y: 199, endPoint x: 291, endPoint y: 205, distance: 8.7
click at [291, 205] on p "Bonjour, Nous habitons aux [GEOGRAPHIC_DATA] [GEOGRAPHIC_DATA] 17 et recherchon…" at bounding box center [330, 193] width 330 height 50
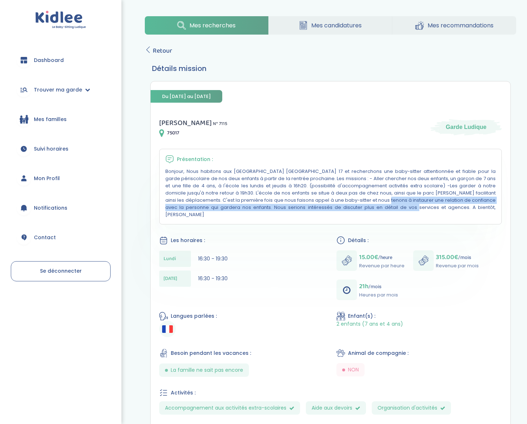
click at [291, 205] on p "Bonjour, Nous habitons aux [GEOGRAPHIC_DATA] [GEOGRAPHIC_DATA] 17 et recherchon…" at bounding box center [330, 193] width 330 height 50
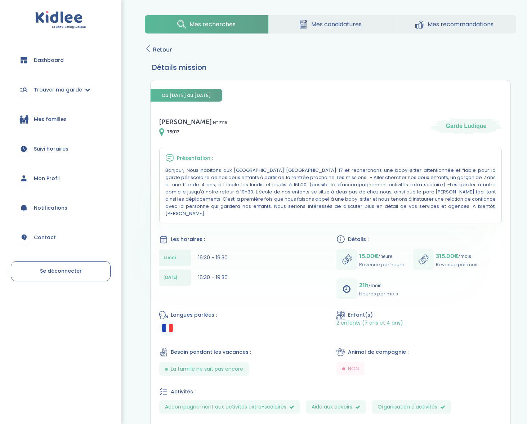
scroll to position [1, 0]
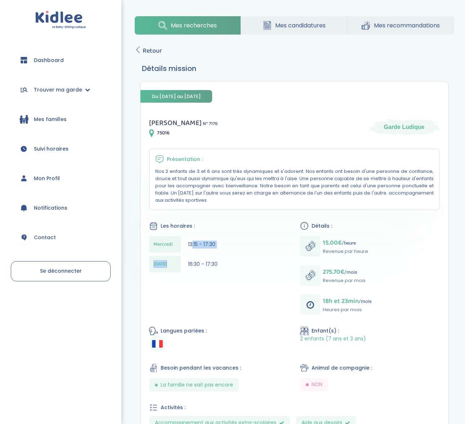
drag, startPoint x: 194, startPoint y: 245, endPoint x: 197, endPoint y: 254, distance: 9.1
click at [197, 254] on div "Mercredi 13:15 - 17:30 Jeudi 16:30 - 17:30" at bounding box center [219, 256] width 140 height 40
drag, startPoint x: 199, startPoint y: 256, endPoint x: 205, endPoint y: 262, distance: 8.9
click at [202, 271] on div "Mercredi 13:15 - 17:30 Jeudi 16:30 - 17:30" at bounding box center [219, 256] width 140 height 40
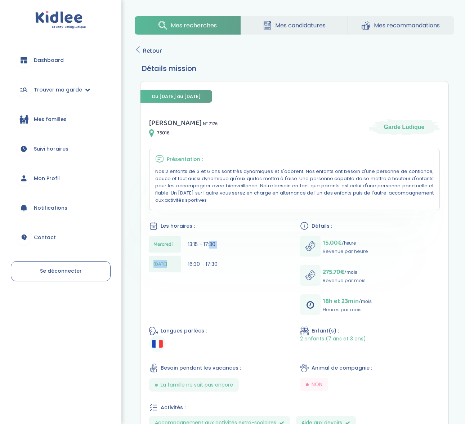
drag, startPoint x: 209, startPoint y: 240, endPoint x: 201, endPoint y: 252, distance: 13.5
click at [201, 253] on div "Mercredi 13:15 - 17:30 Jeudi 16:30 - 17:30" at bounding box center [219, 256] width 140 height 40
click at [201, 252] on div "Mercredi 13:15 - 17:30 Jeudi 16:30 - 17:30" at bounding box center [219, 256] width 140 height 40
click at [195, 242] on span "13:15 - 17:30" at bounding box center [201, 243] width 27 height 7
click at [217, 248] on div "Mercredi 13:15 - 17:30" at bounding box center [219, 244] width 140 height 16
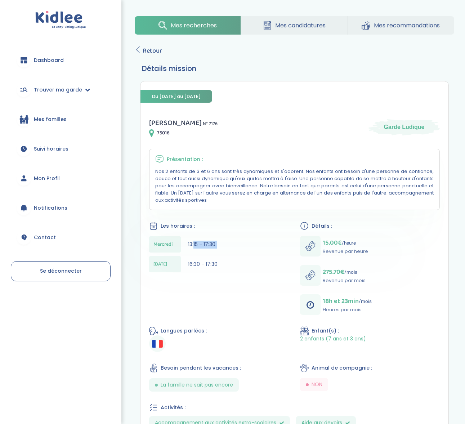
click at [217, 248] on div "Mercredi 13:15 - 17:30" at bounding box center [219, 244] width 140 height 16
drag, startPoint x: 208, startPoint y: 237, endPoint x: 204, endPoint y: 242, distance: 6.6
click at [204, 242] on div "Mercredi 13:15 - 17:30" at bounding box center [219, 244] width 140 height 16
click at [204, 242] on span "13:15 - 17:30" at bounding box center [201, 243] width 27 height 7
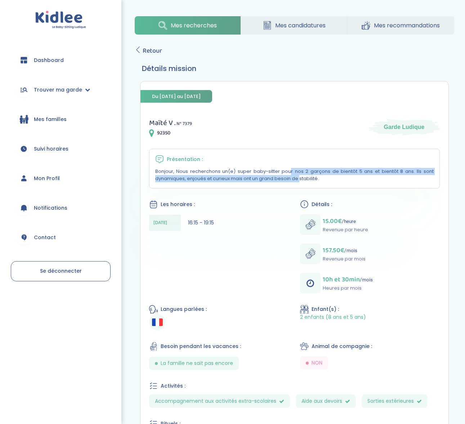
drag, startPoint x: 217, startPoint y: 171, endPoint x: 229, endPoint y: 179, distance: 13.5
click at [229, 179] on p "Bonjour, Nous recherchons un(e) super baby-sitter pour nos 2 garçons de bientôt…" at bounding box center [294, 175] width 279 height 14
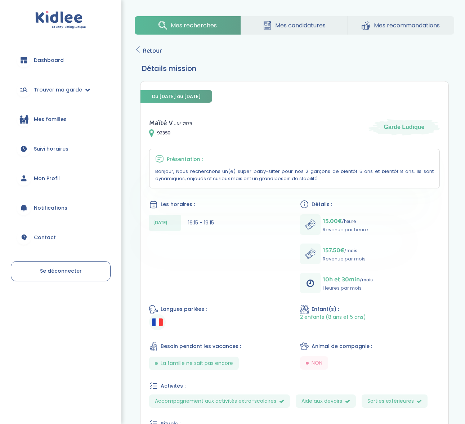
drag, startPoint x: 203, startPoint y: 181, endPoint x: 229, endPoint y: 185, distance: 26.6
click at [229, 185] on div "Présentation : Bonjour, Nous recherchons un(e) super baby-sitter pour nos 2 gar…" at bounding box center [294, 169] width 291 height 40
click at [224, 203] on div "Les horaires :" at bounding box center [219, 204] width 140 height 9
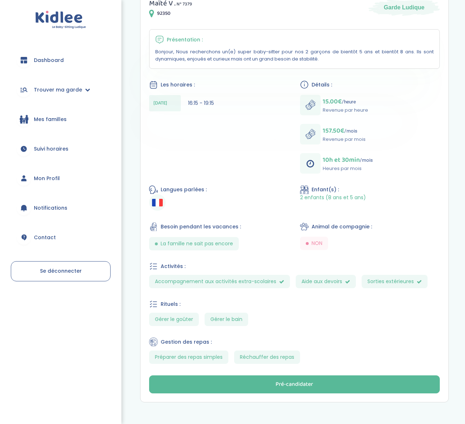
scroll to position [80, 0]
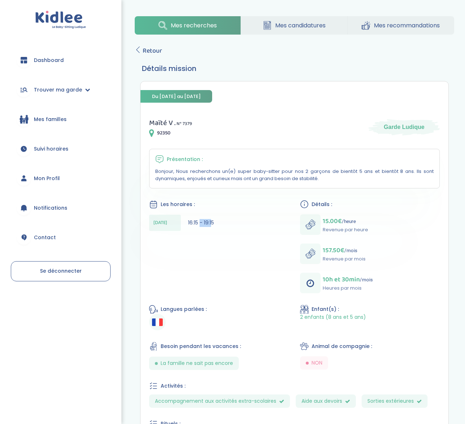
drag, startPoint x: 210, startPoint y: 220, endPoint x: 199, endPoint y: 221, distance: 10.9
click at [199, 221] on span "16:15 - 19:15" at bounding box center [201, 222] width 26 height 7
